Goal: Information Seeking & Learning: Learn about a topic

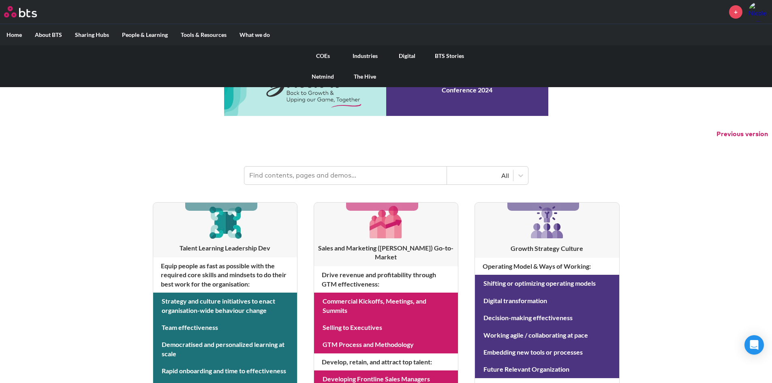
click at [315, 57] on link "COEs" at bounding box center [323, 55] width 42 height 21
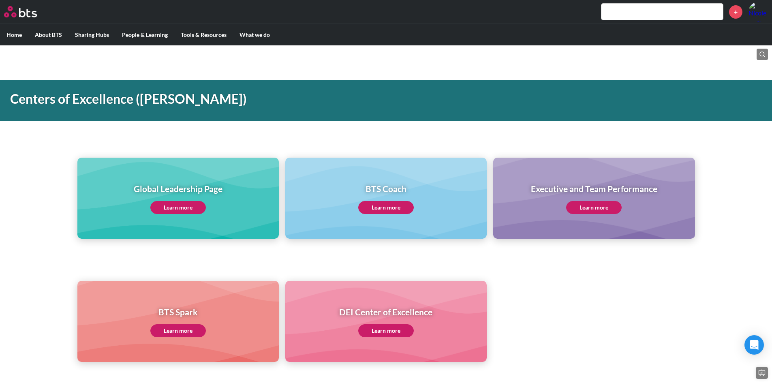
click at [603, 211] on link "Learn more" at bounding box center [594, 207] width 56 height 13
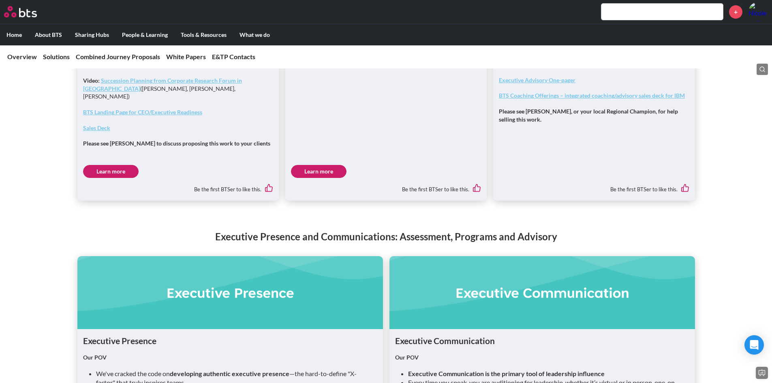
scroll to position [852, 0]
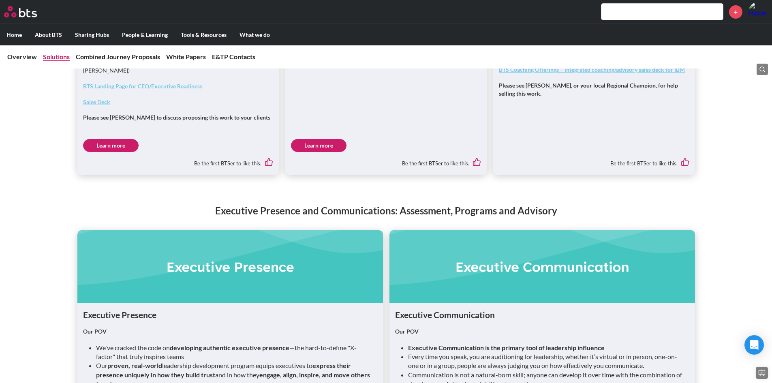
click at [55, 58] on link "Solutions" at bounding box center [56, 57] width 27 height 8
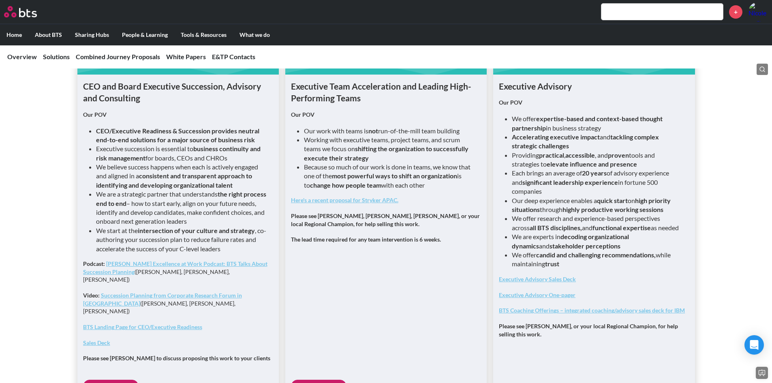
scroll to position [635, 0]
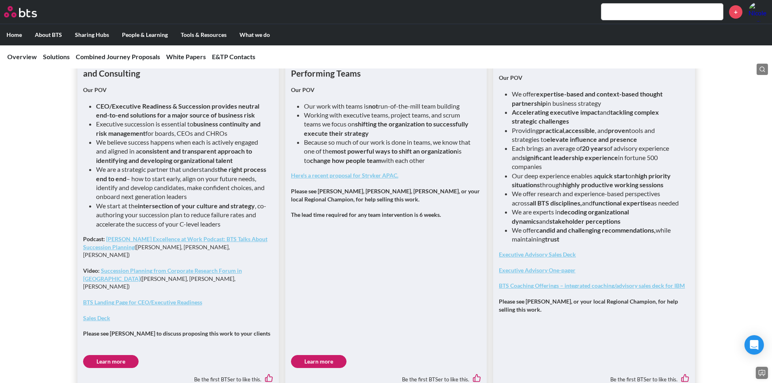
click at [327, 355] on link "Learn more" at bounding box center [319, 361] width 56 height 13
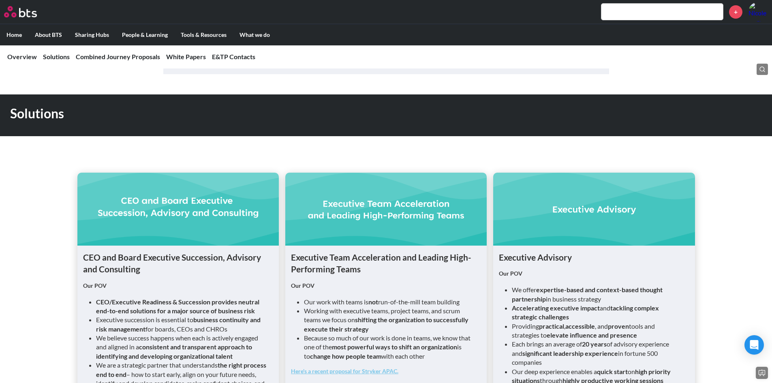
scroll to position [364, 0]
